Goal: Information Seeking & Learning: Learn about a topic

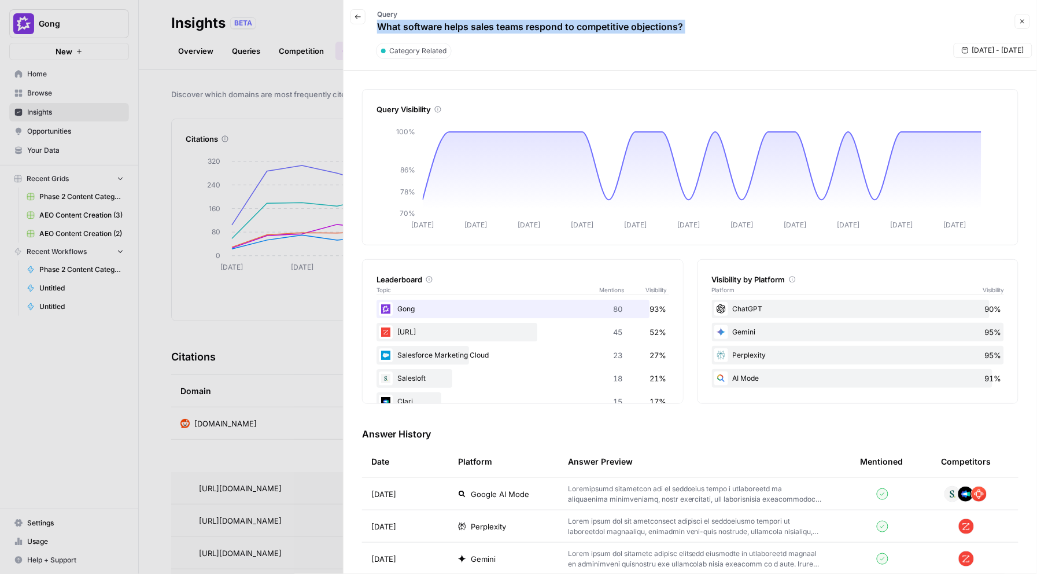
scroll to position [461, 0]
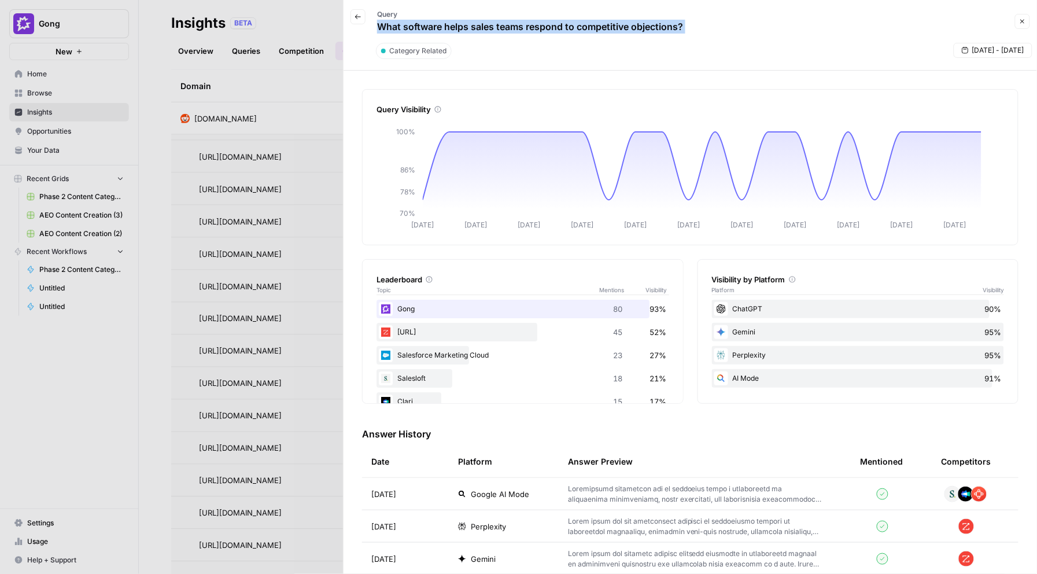
click at [1018, 20] on button "Close" at bounding box center [1022, 21] width 15 height 15
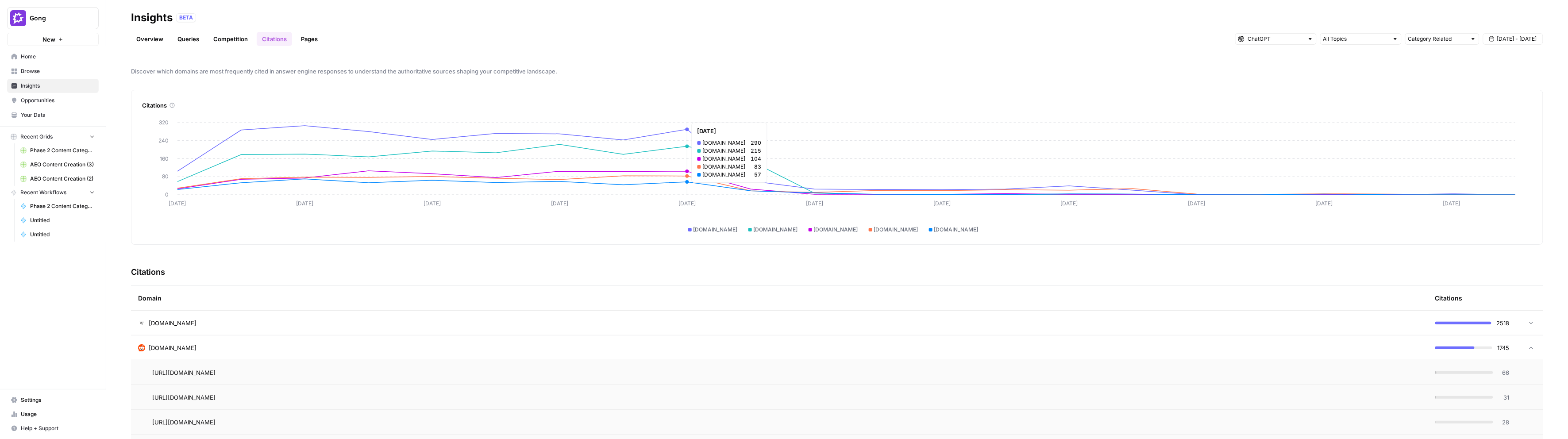
scroll to position [2, 0]
click at [180, 44] on link "Queries" at bounding box center [188, 39] width 32 height 15
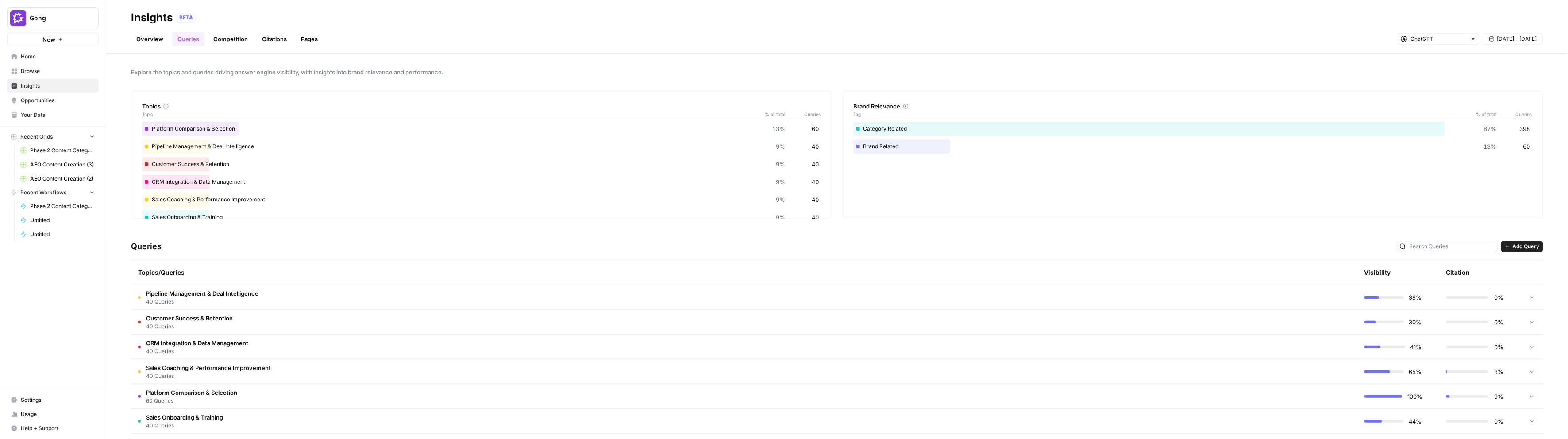
scroll to position [133, 0]
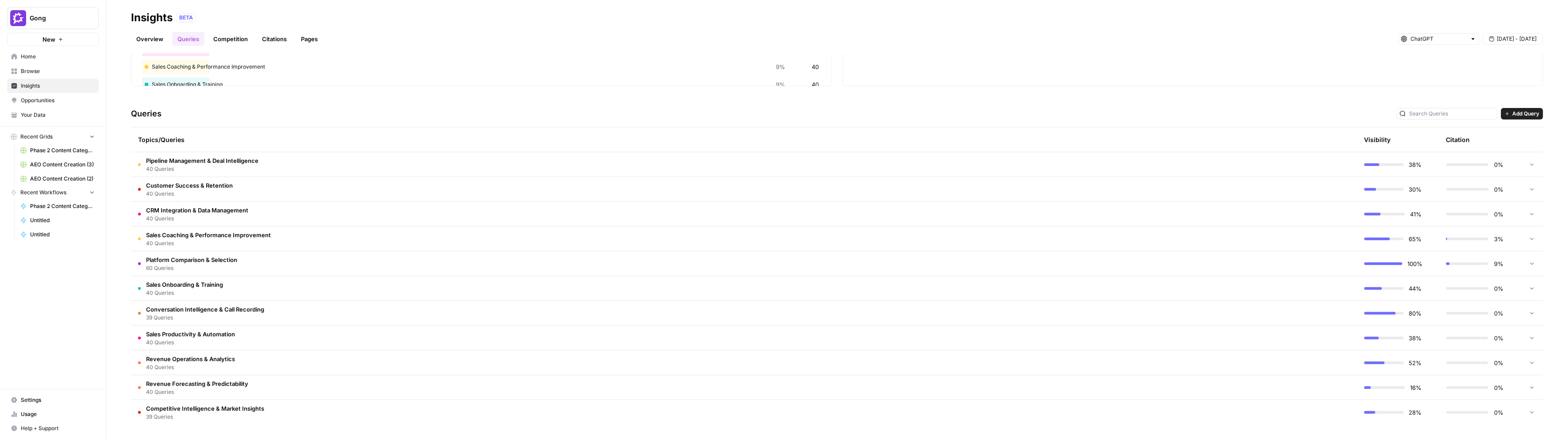
click at [187, 252] on tr "Platform Comparison & Selection 60 Queries 100% 9%" at bounding box center [837, 264] width 1412 height 24
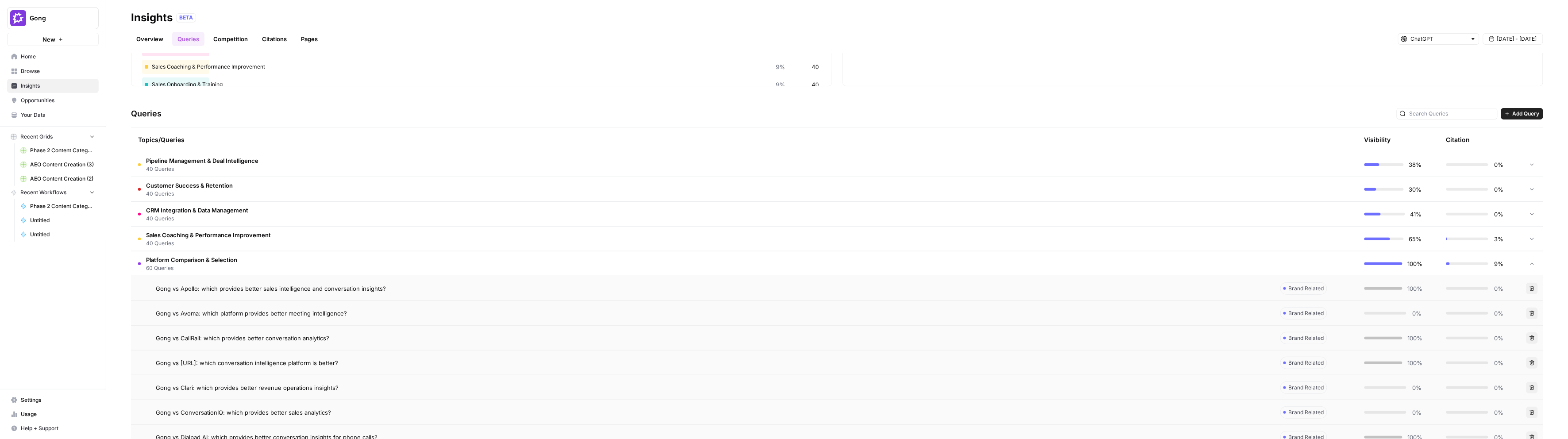
drag, startPoint x: 180, startPoint y: 226, endPoint x: 178, endPoint y: 237, distance: 11.2
click at [178, 238] on span "Sales Coaching & Performance Improvement" at bounding box center [208, 235] width 125 height 9
click at [265, 262] on span "Best sales coaching platform for complex technical sales?" at bounding box center [236, 264] width 159 height 9
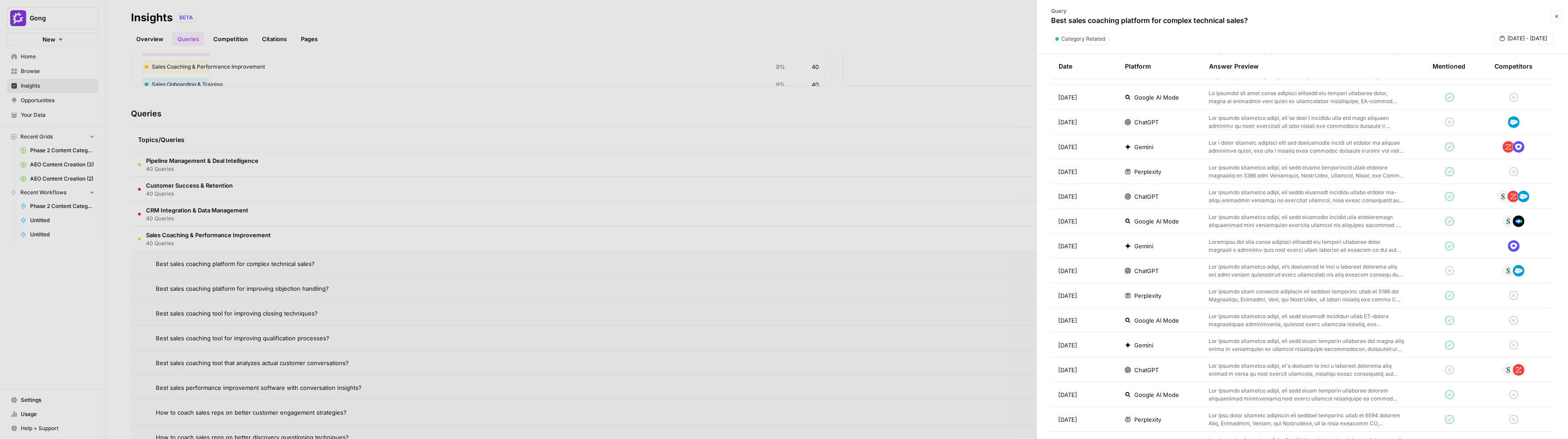
scroll to position [381, 0]
click at [289, 38] on div at bounding box center [784, 220] width 1568 height 439
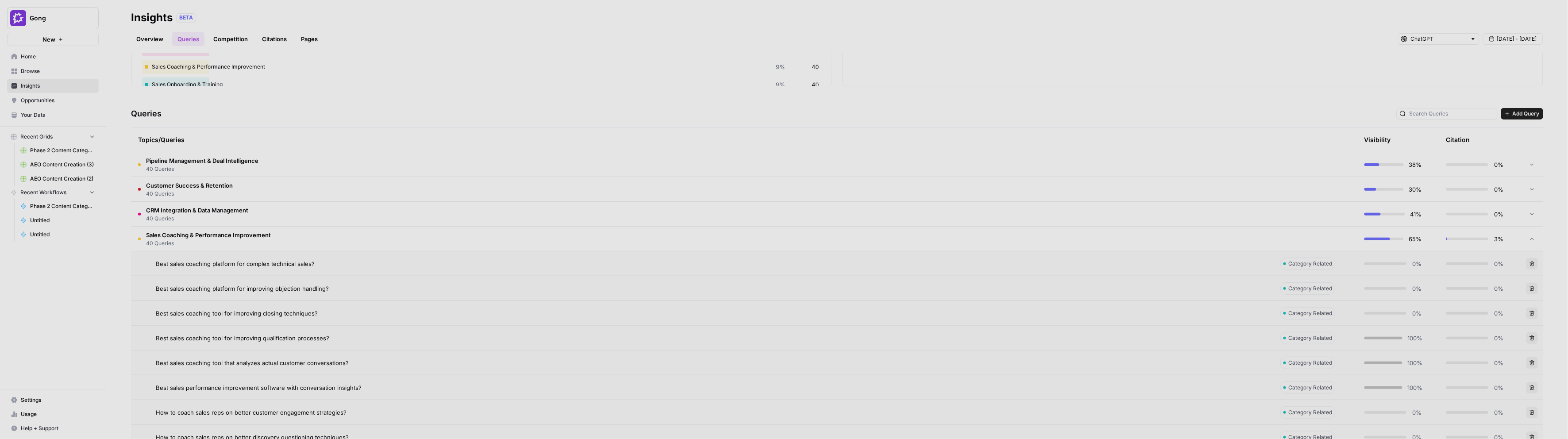
click at [267, 35] on link "Citations" at bounding box center [275, 39] width 35 height 15
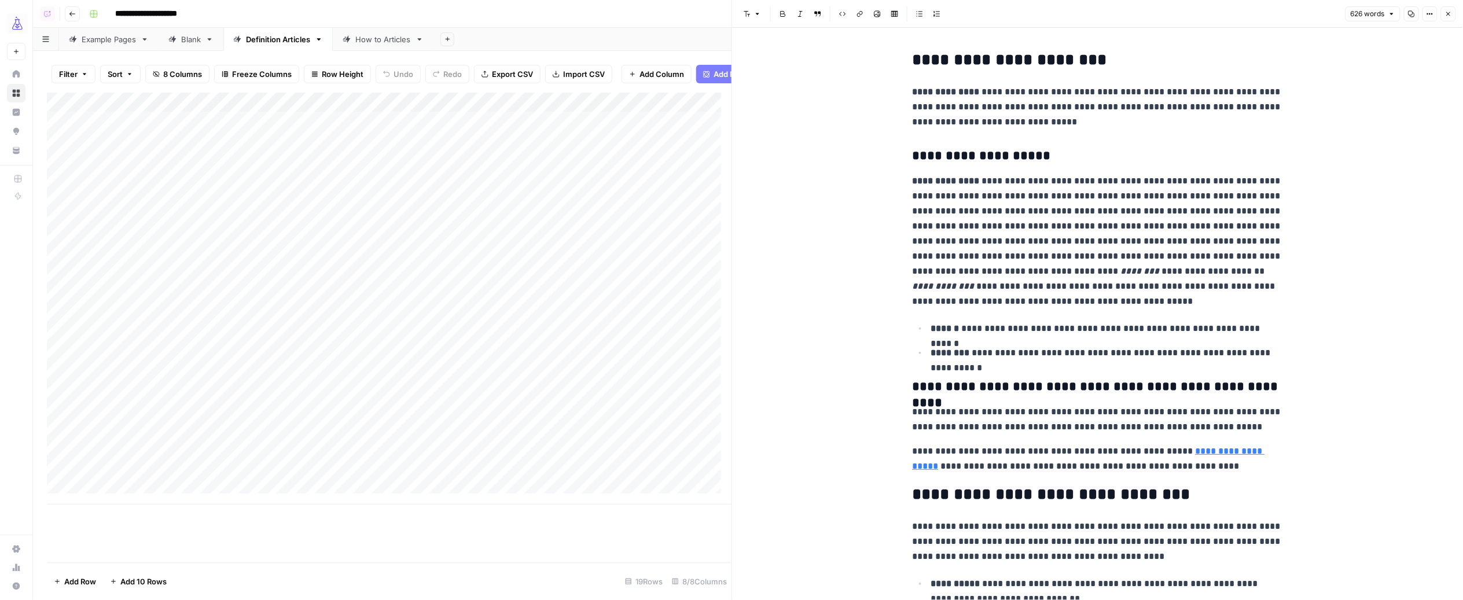
click at [985, 186] on p "**********" at bounding box center [1097, 241] width 370 height 135
click at [1131, 255] on p "**********" at bounding box center [1097, 241] width 370 height 135
click at [1115, 256] on p "**********" at bounding box center [1097, 241] width 370 height 135
click at [993, 91] on p "**********" at bounding box center [1097, 106] width 370 height 45
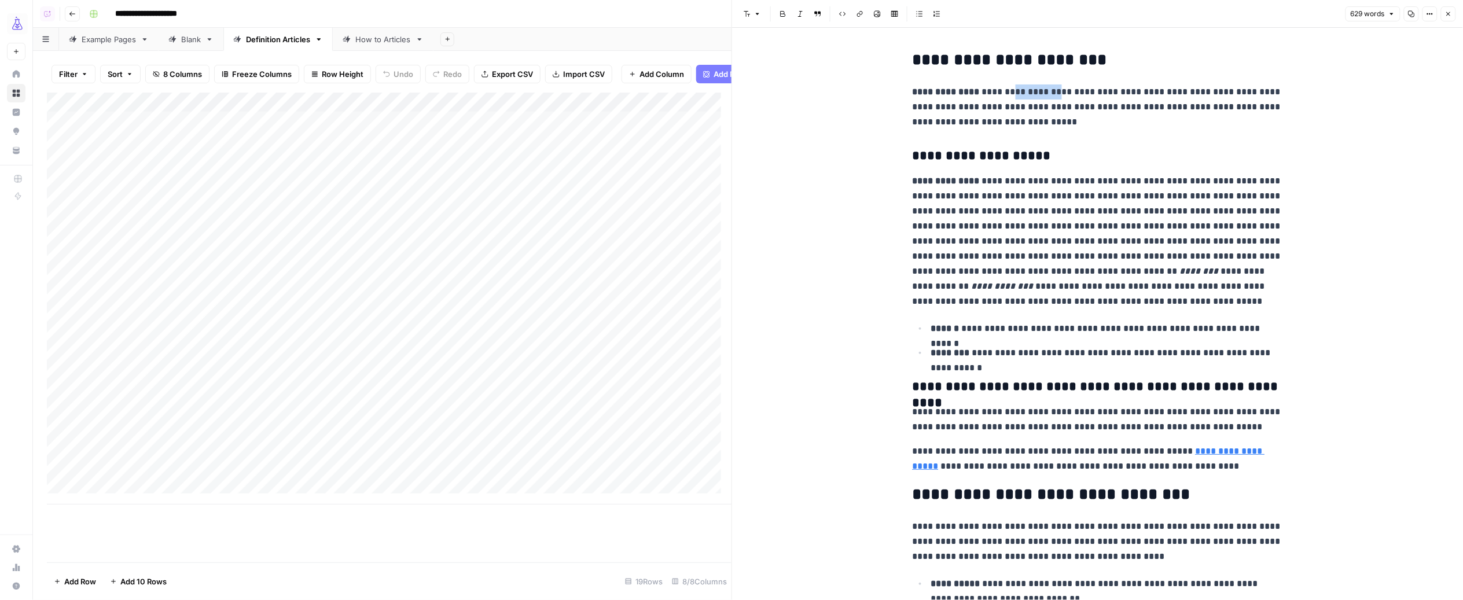
click at [993, 91] on p "**********" at bounding box center [1097, 106] width 370 height 45
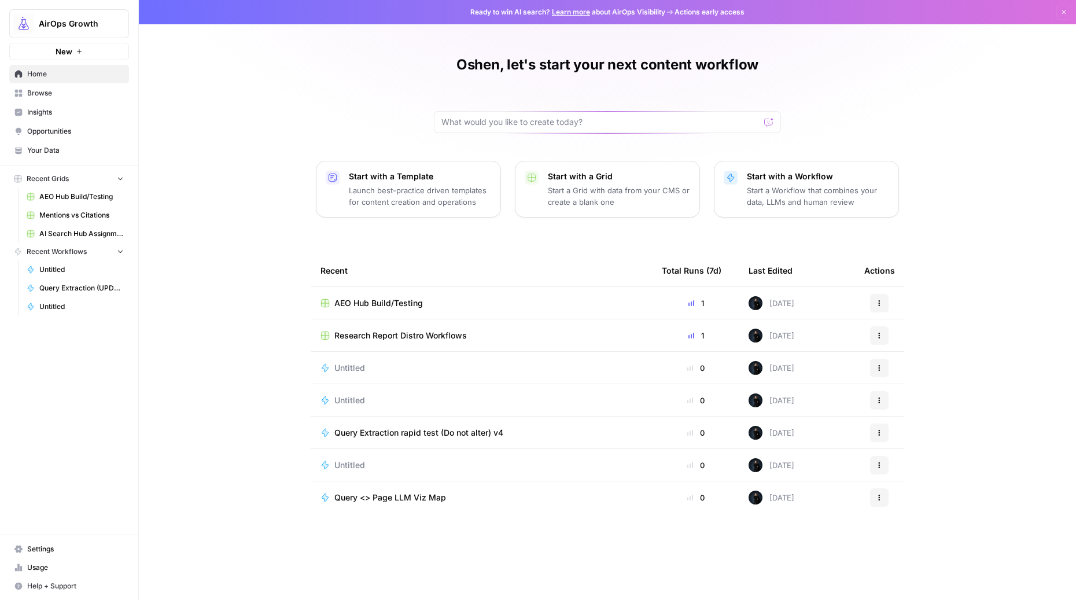
click at [29, 115] on span "Insights" at bounding box center [75, 112] width 97 height 10
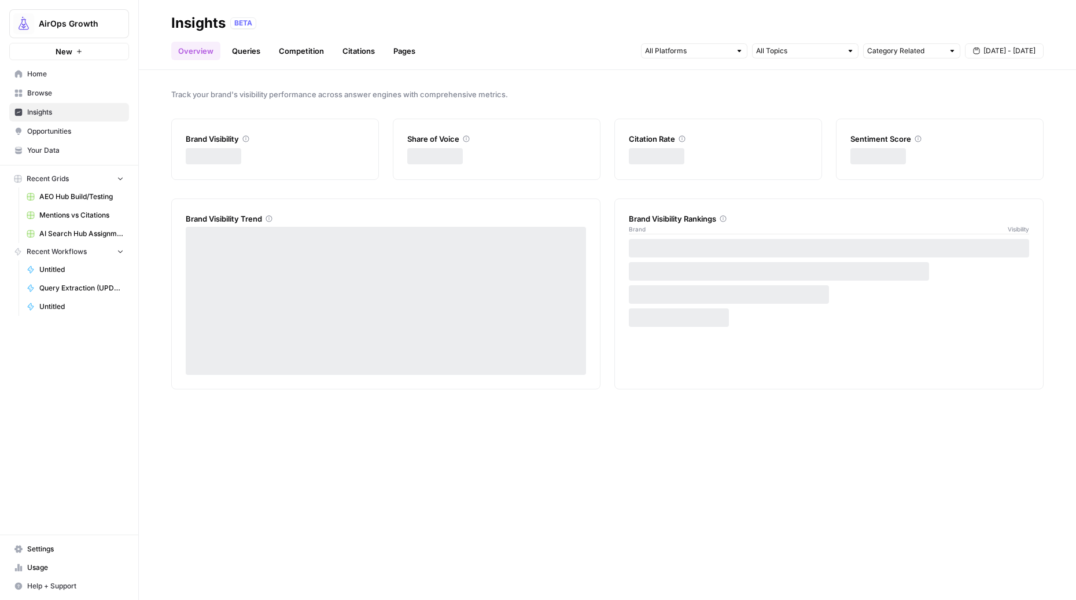
click at [55, 30] on button "AirOps Growth" at bounding box center [69, 23] width 120 height 29
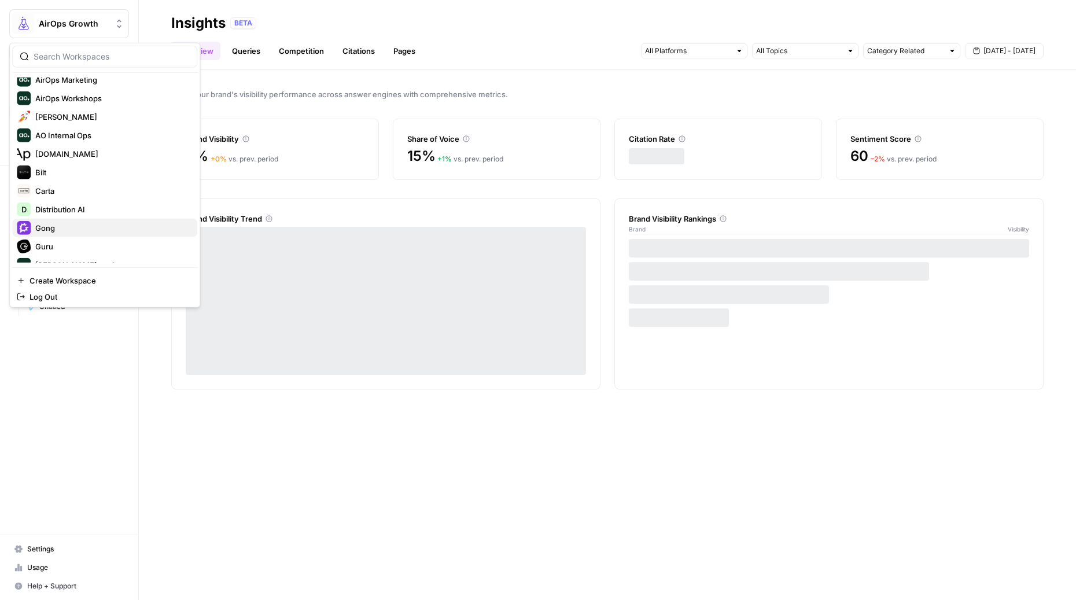
scroll to position [171, 0]
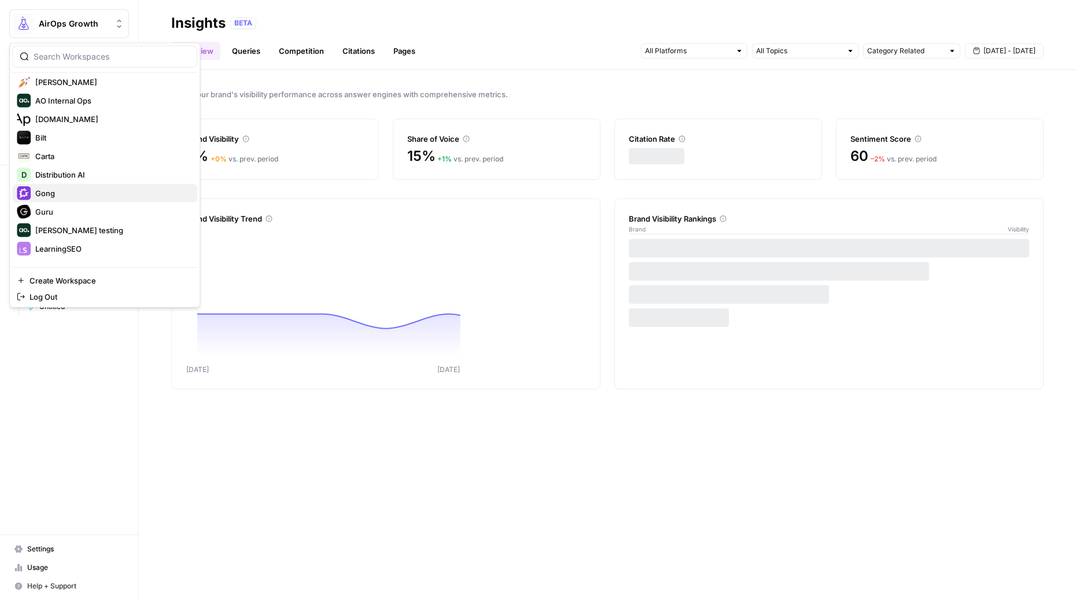
click at [53, 195] on span "Gong" at bounding box center [111, 193] width 153 height 12
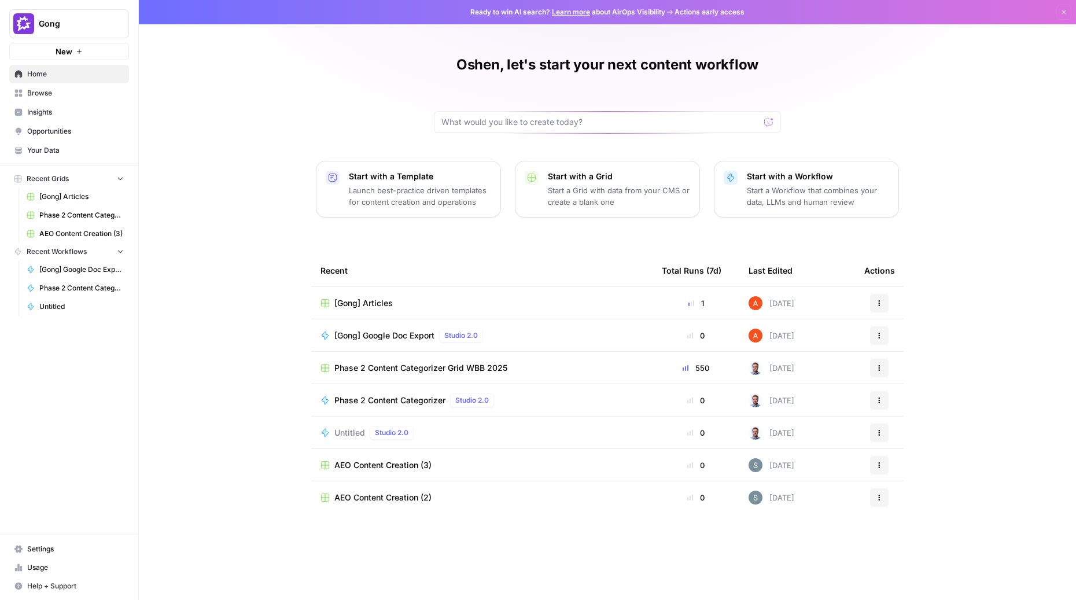
click at [39, 115] on span "Insights" at bounding box center [75, 112] width 97 height 10
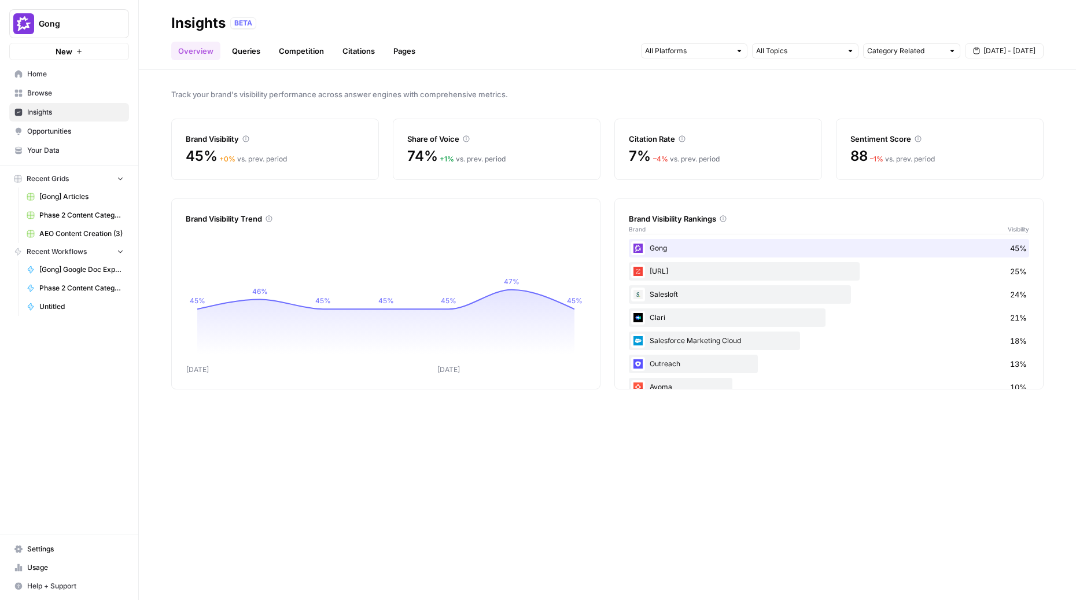
click at [252, 54] on link "Queries" at bounding box center [246, 51] width 42 height 19
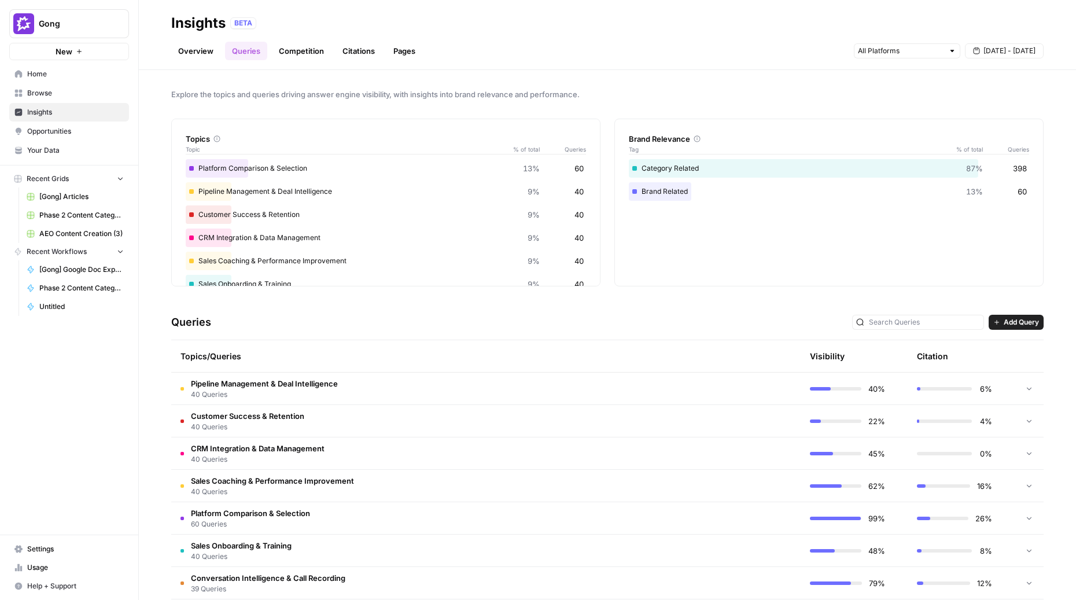
click at [259, 378] on span "Pipeline Management & Deal Intelligence" at bounding box center [264, 384] width 147 height 12
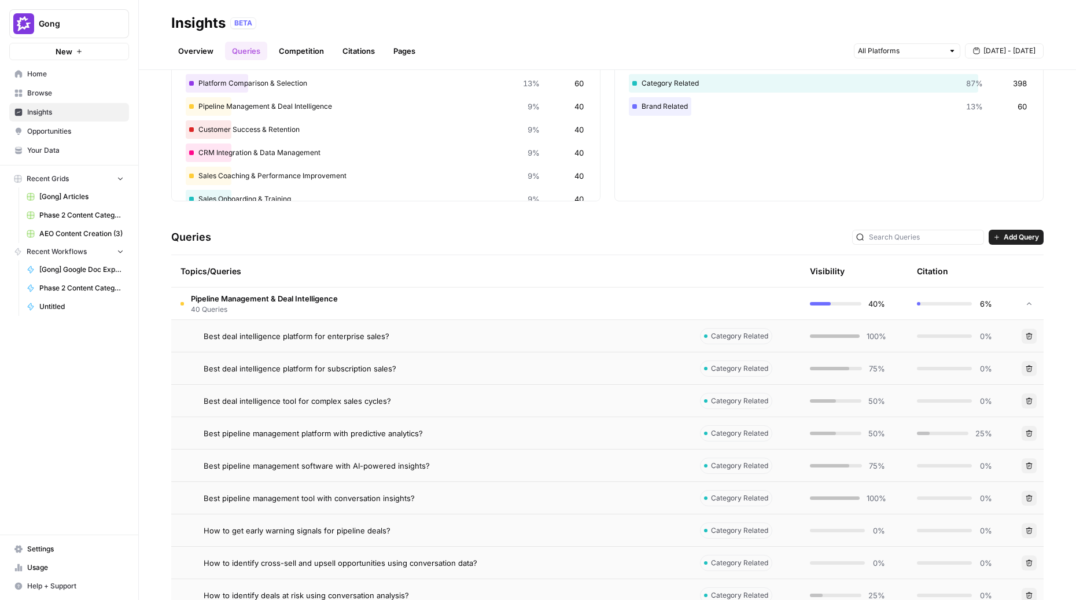
scroll to position [119, 0]
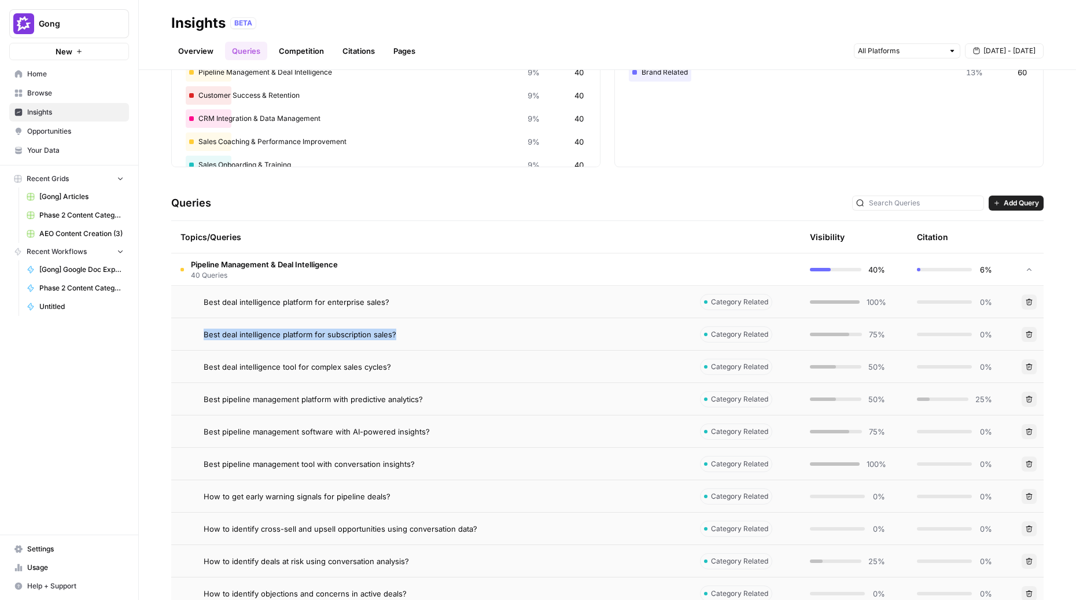
drag, startPoint x: 196, startPoint y: 330, endPoint x: 406, endPoint y: 333, distance: 210.0
click at [406, 333] on div "Best deal intelligence platform for subscription sales?" at bounding box center [431, 335] width 501 height 12
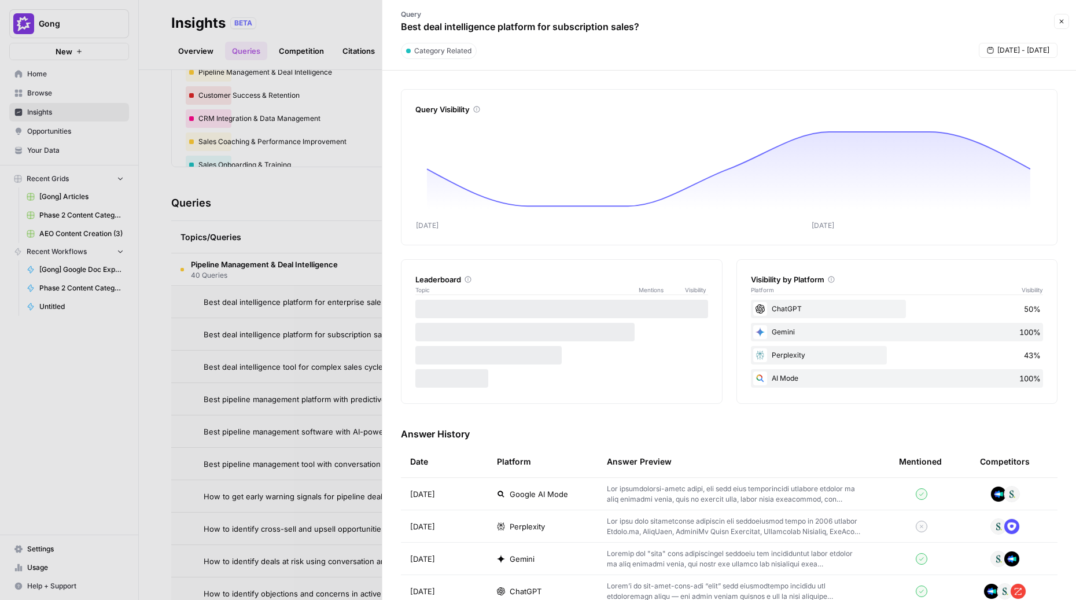
click at [217, 524] on div at bounding box center [538, 300] width 1076 height 600
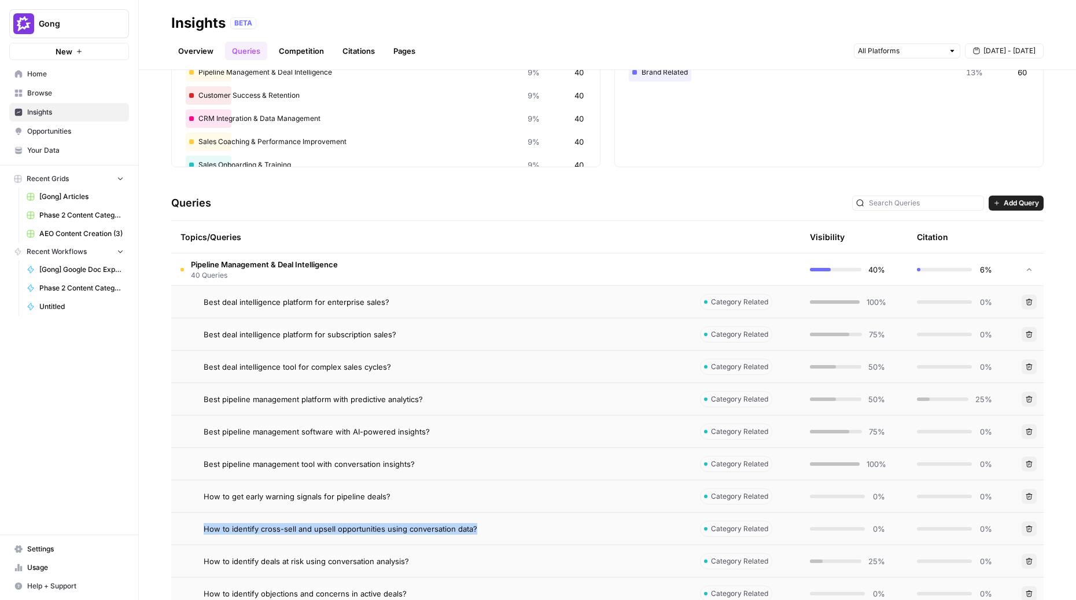
drag, startPoint x: 187, startPoint y: 524, endPoint x: 500, endPoint y: 527, distance: 313.0
click at [500, 527] on div "How to identify cross-sell and upsell opportunities using conversation data?" at bounding box center [431, 529] width 501 height 12
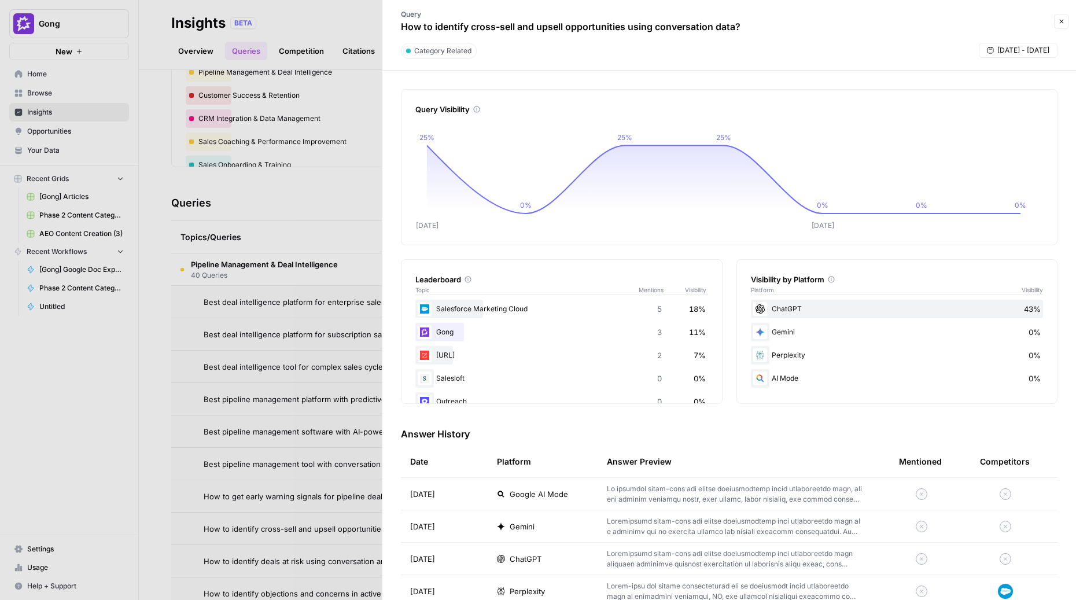
click at [47, 26] on div at bounding box center [538, 300] width 1076 height 600
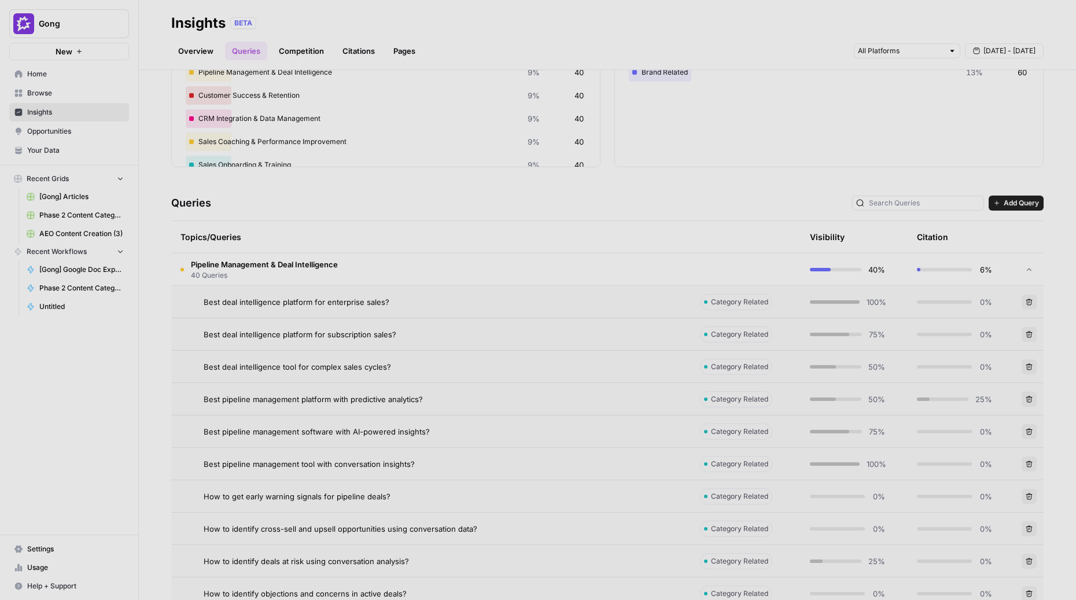
click at [39, 23] on span "Gong" at bounding box center [74, 24] width 70 height 12
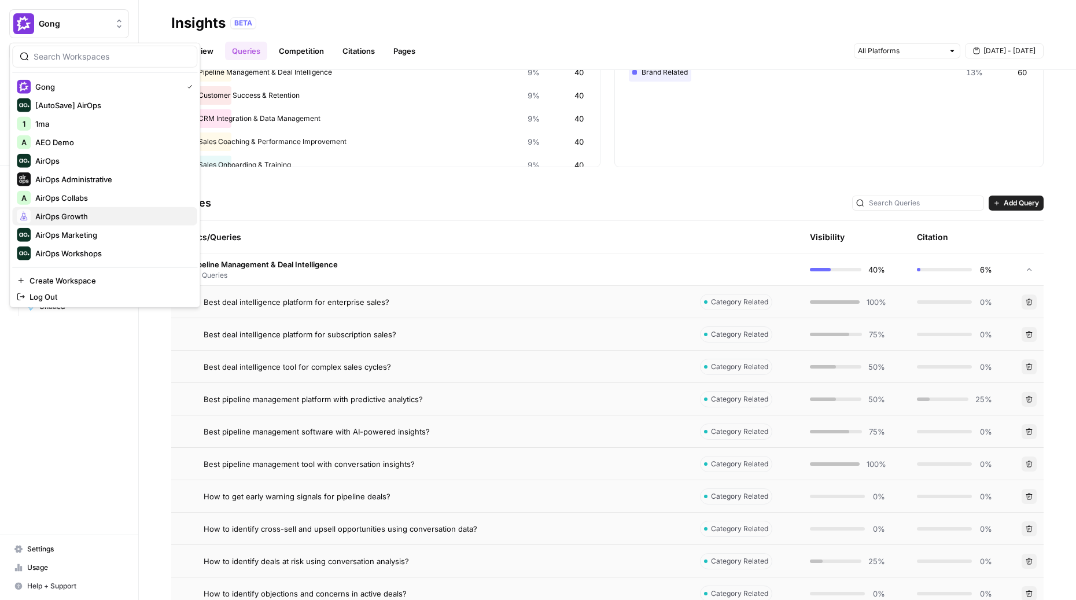
click at [75, 213] on span "AirOps Growth" at bounding box center [111, 217] width 153 height 12
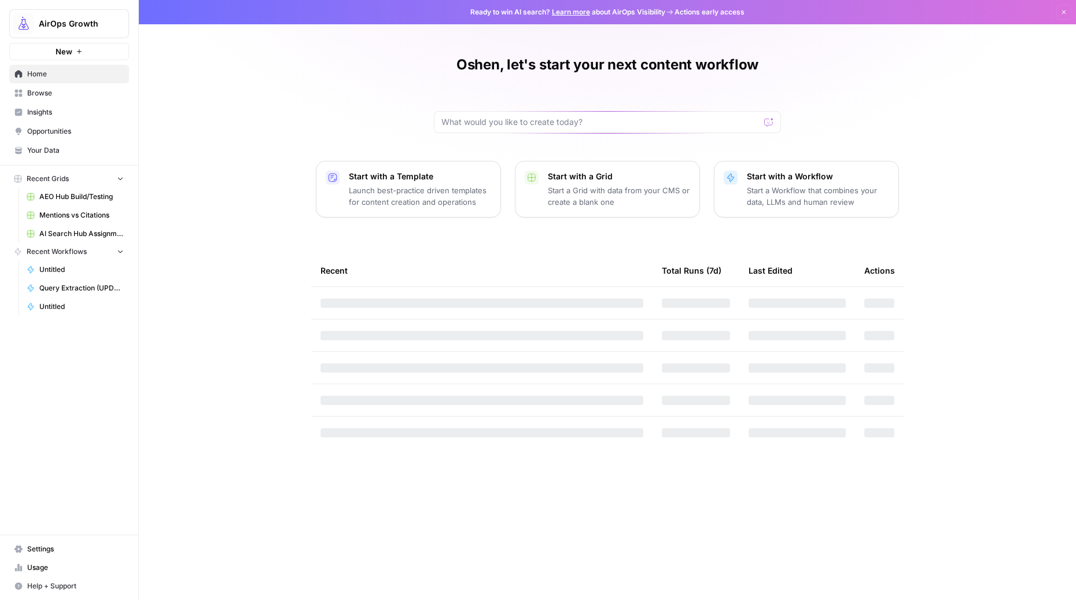
click at [39, 109] on span "Insights" at bounding box center [75, 112] width 97 height 10
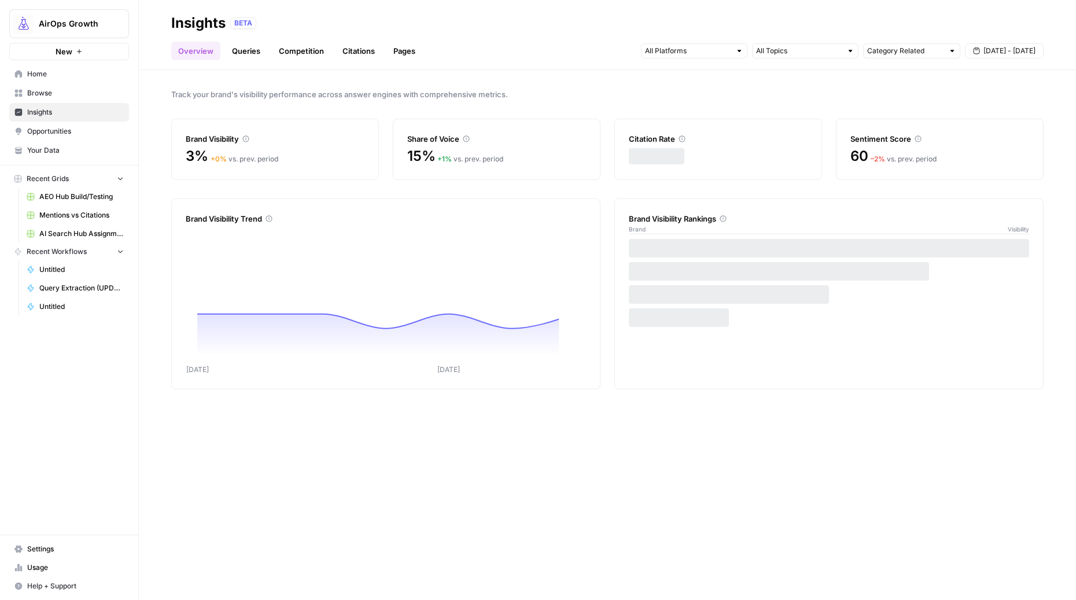
click at [246, 54] on link "Queries" at bounding box center [246, 51] width 42 height 19
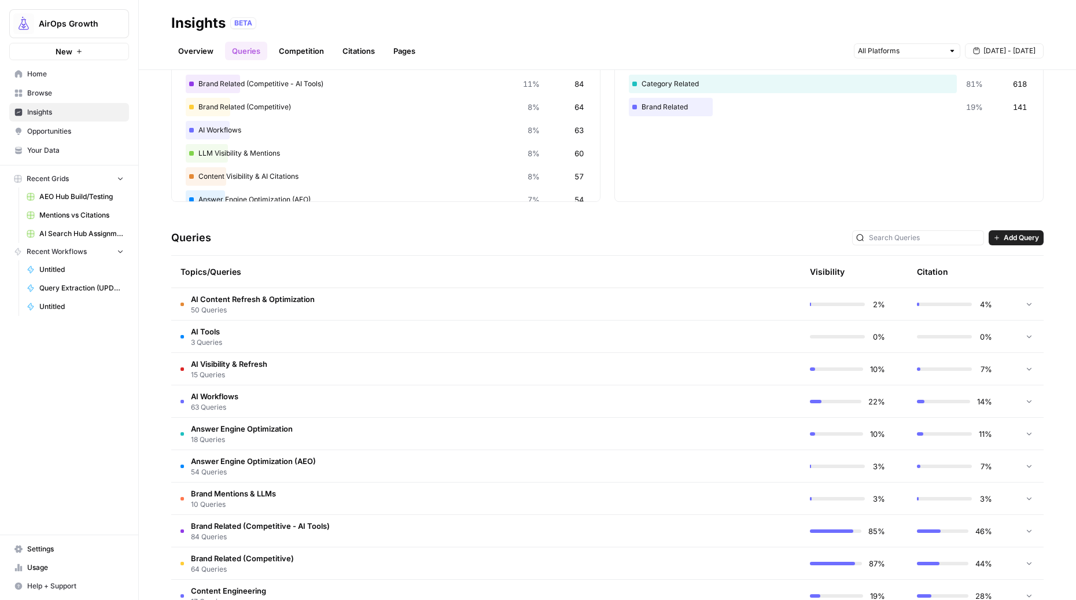
scroll to position [94, 0]
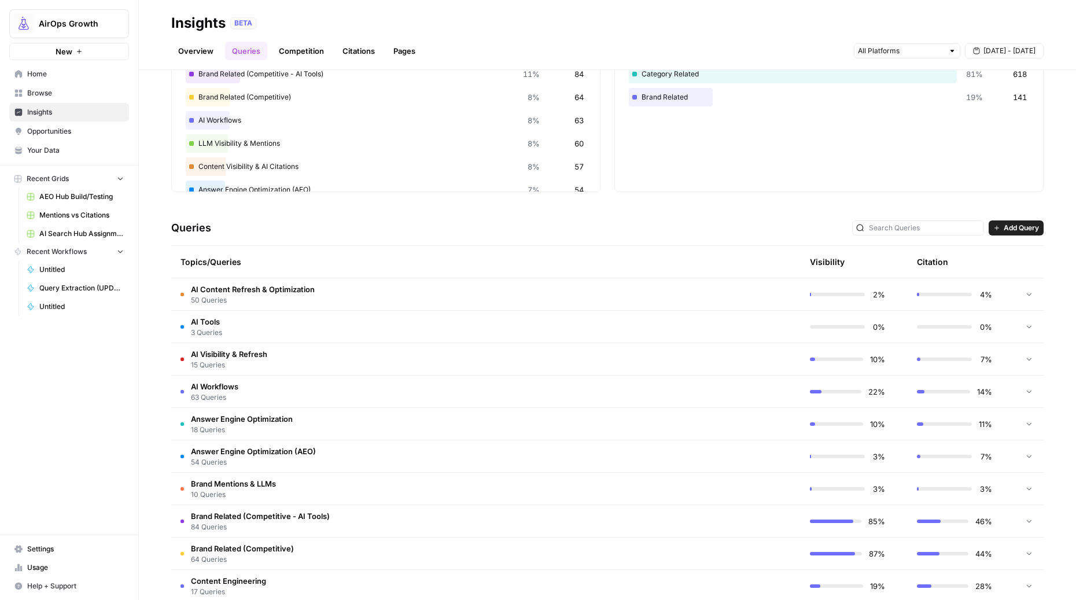
click at [258, 419] on span "Answer Engine Optimization" at bounding box center [242, 419] width 102 height 12
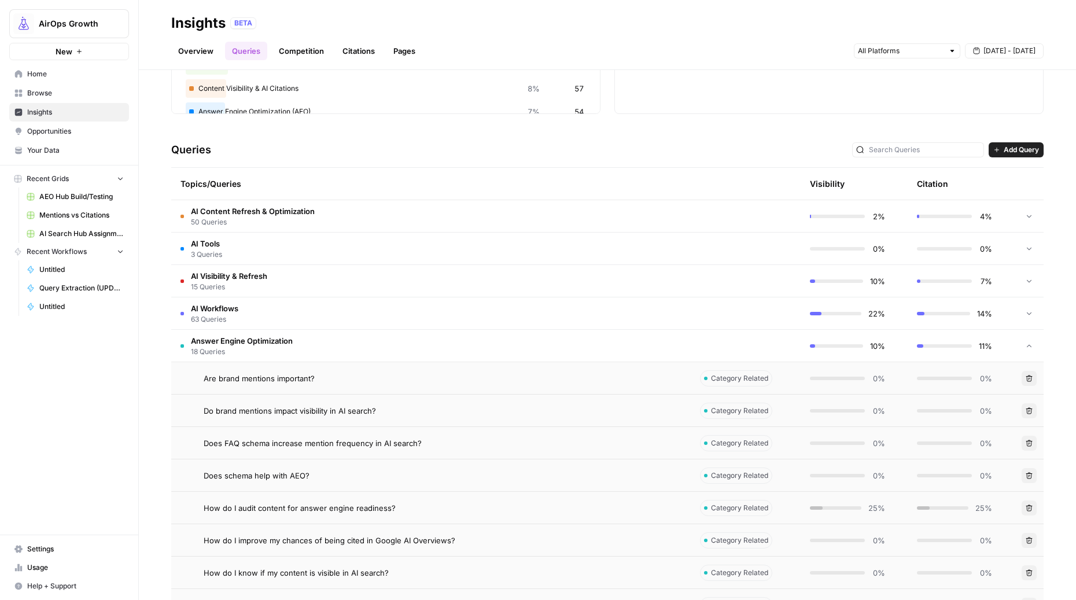
scroll to position [180, 0]
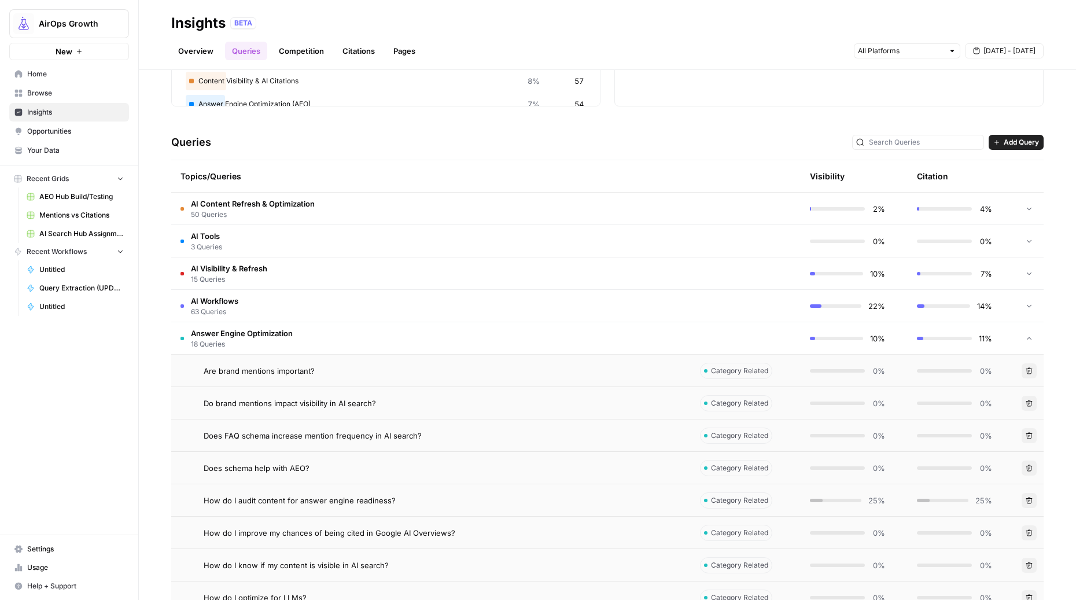
drag, startPoint x: 325, startPoint y: 370, endPoint x: 349, endPoint y: 369, distance: 23.7
click at [349, 369] on div "Are brand mentions important?" at bounding box center [443, 371] width 478 height 12
